Goal: Task Accomplishment & Management: Use online tool/utility

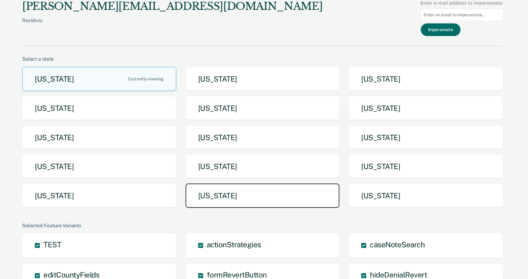
click at [271, 196] on button "[US_STATE]" at bounding box center [263, 196] width 154 height 24
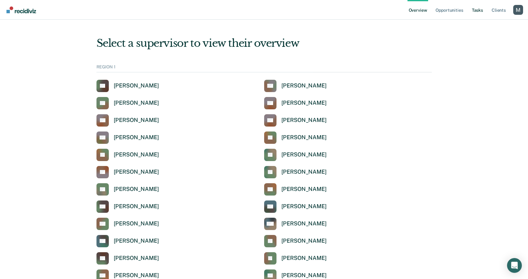
click at [480, 10] on link "Tasks" at bounding box center [478, 10] width 14 height 20
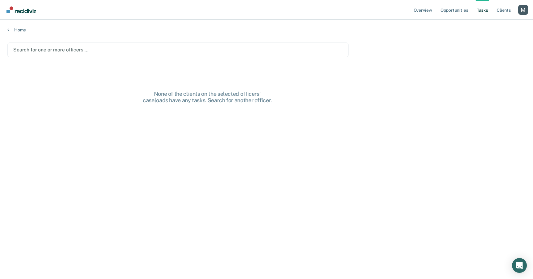
click at [197, 50] on div at bounding box center [177, 49] width 329 height 7
click at [215, 52] on div at bounding box center [190, 49] width 237 height 7
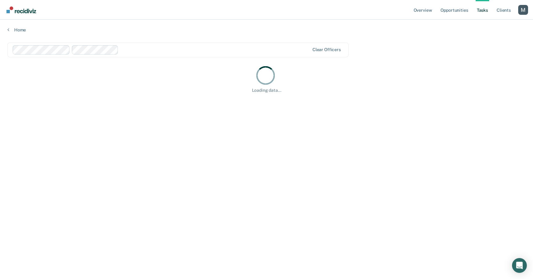
click at [422, 75] on div "Loading data..." at bounding box center [266, 79] width 518 height 28
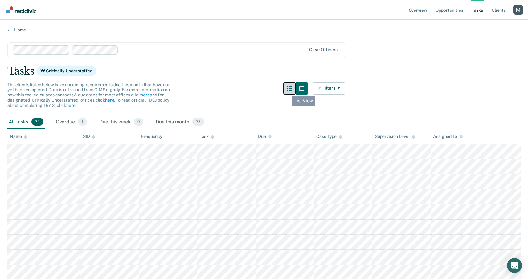
click at [287, 91] on button "button" at bounding box center [289, 88] width 12 height 12
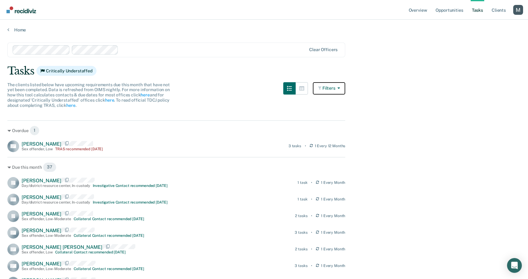
click at [333, 89] on button "Filters" at bounding box center [329, 88] width 33 height 12
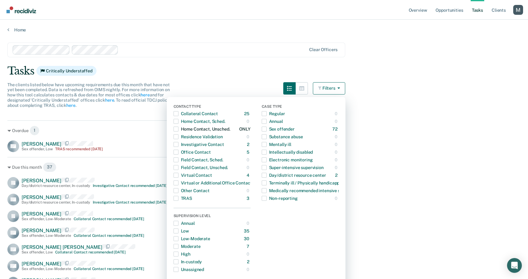
click at [185, 129] on div "Home Contact, Unsched." at bounding box center [202, 129] width 57 height 10
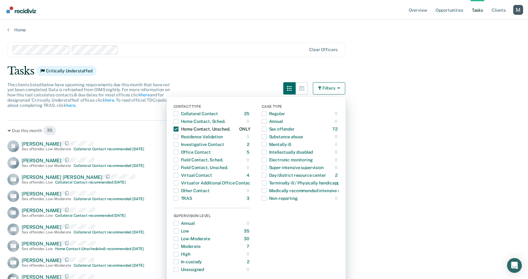
click at [185, 129] on div "Home Contact, Unsched." at bounding box center [202, 129] width 57 height 10
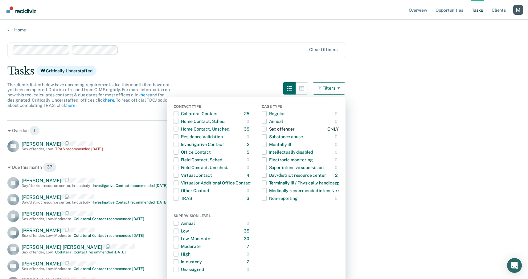
click at [279, 128] on div "Sex offender" at bounding box center [278, 129] width 33 height 10
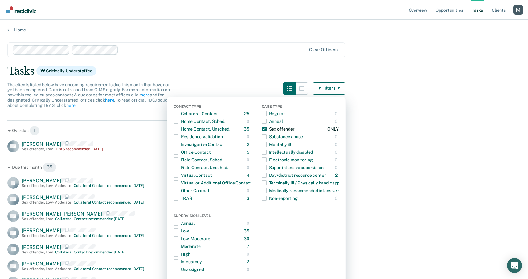
click at [275, 128] on div "Sex offender" at bounding box center [278, 129] width 33 height 10
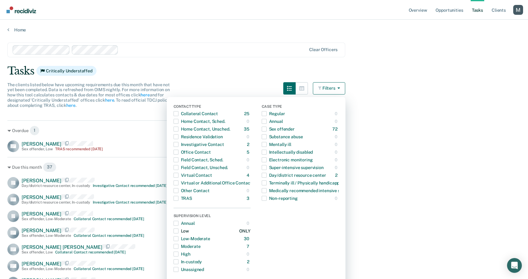
click at [179, 233] on span "Dropdown Menu" at bounding box center [176, 231] width 5 height 5
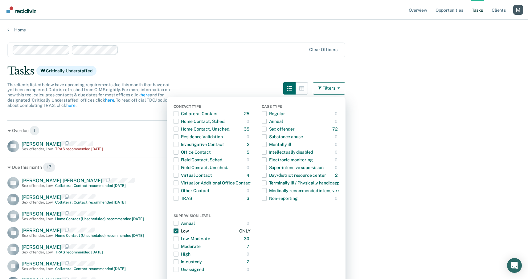
click at [179, 233] on span "Dropdown Menu" at bounding box center [176, 231] width 5 height 5
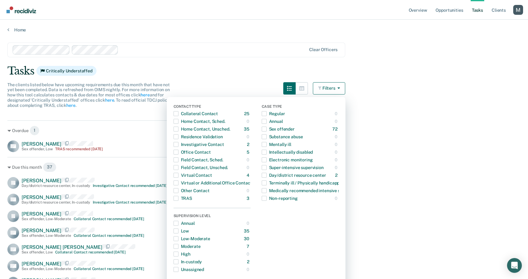
click at [333, 90] on button "Filters" at bounding box center [329, 88] width 33 height 12
